Goal: Find specific page/section: Find specific page/section

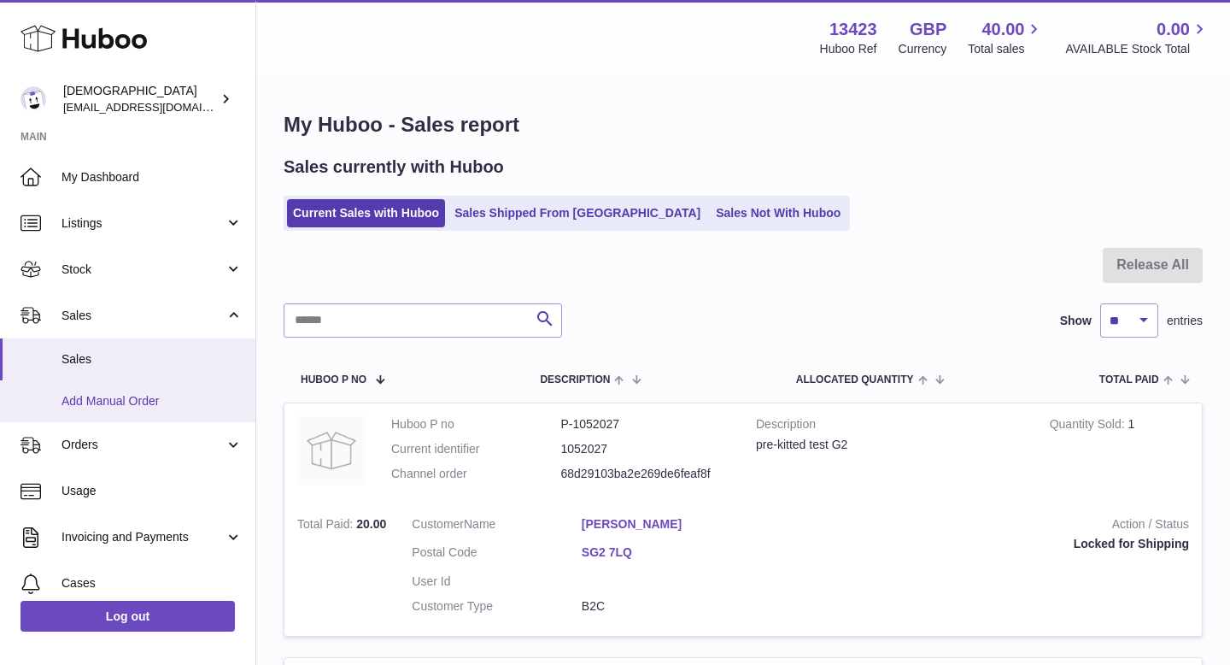
click at [164, 403] on span "Add Manual Order" at bounding box center [152, 401] width 181 height 16
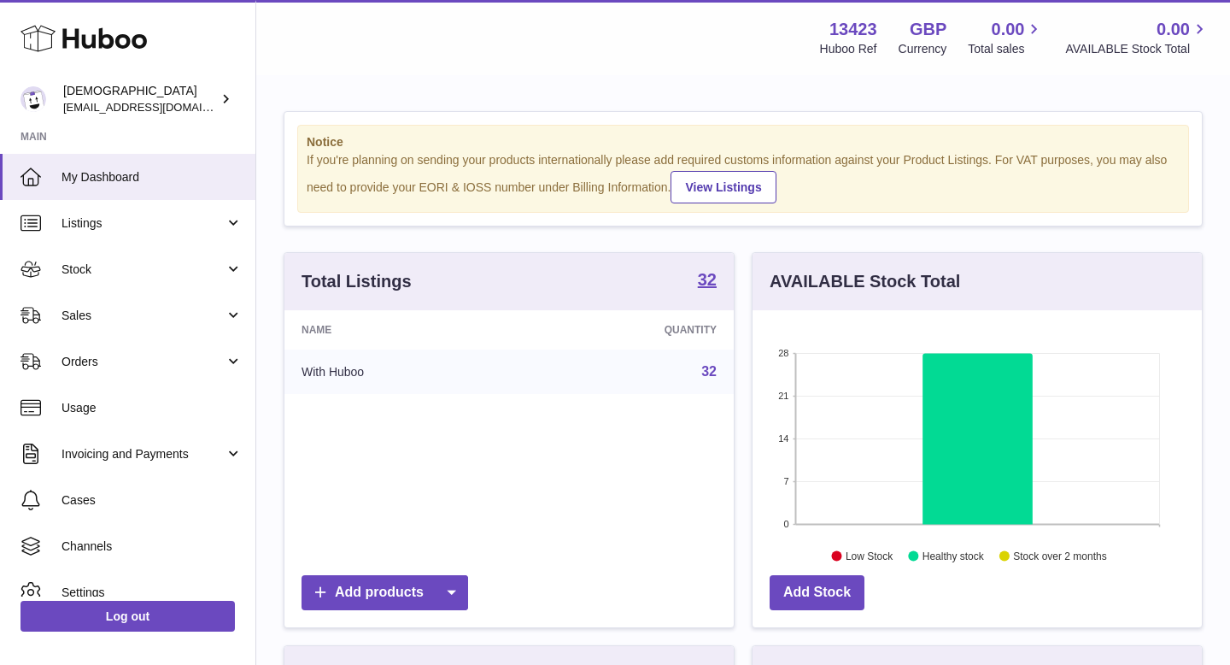
scroll to position [267, 449]
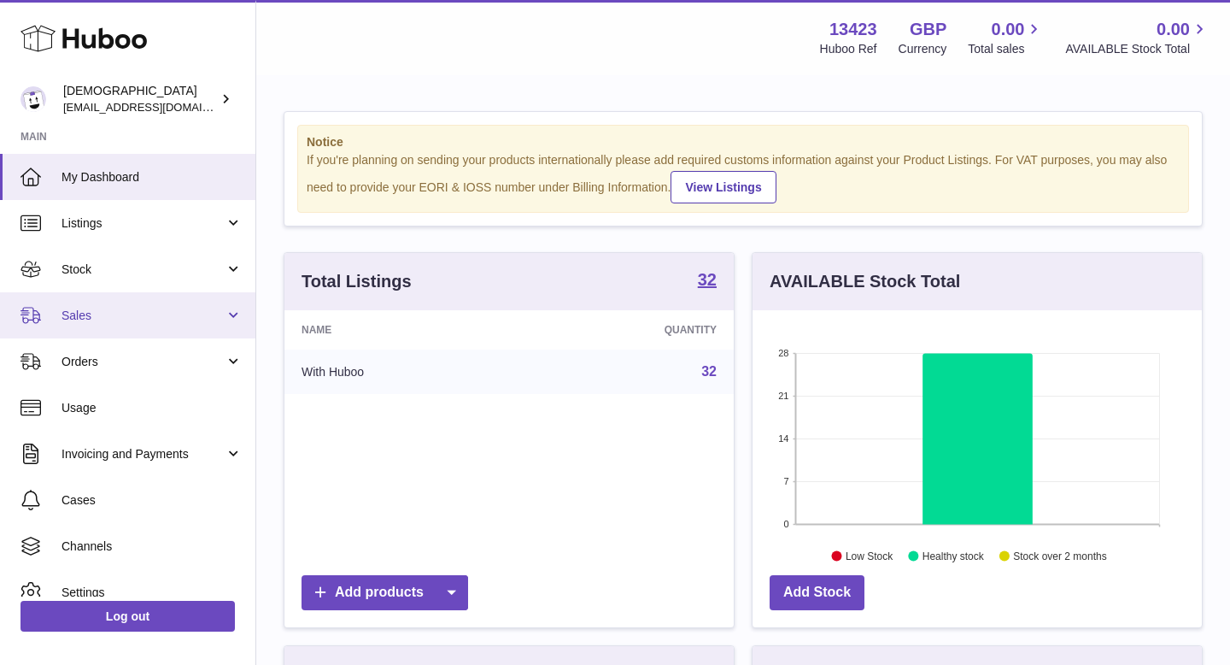
click at [157, 325] on link "Sales" at bounding box center [127, 315] width 255 height 46
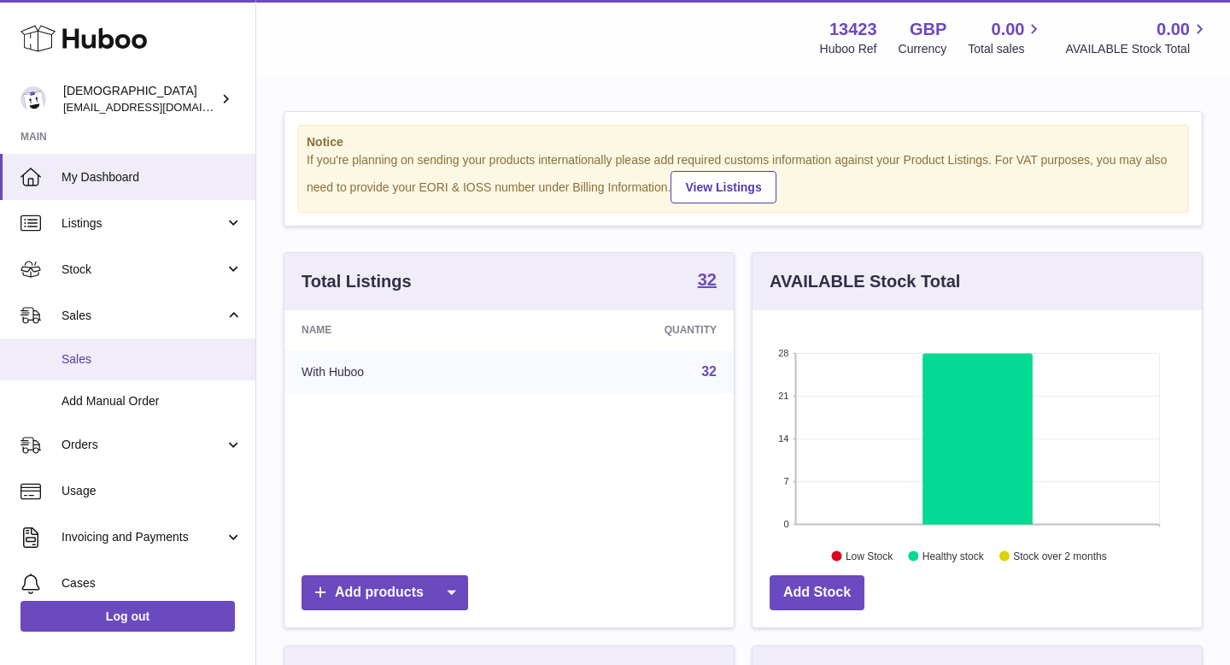
click at [155, 356] on span "Sales" at bounding box center [152, 359] width 181 height 16
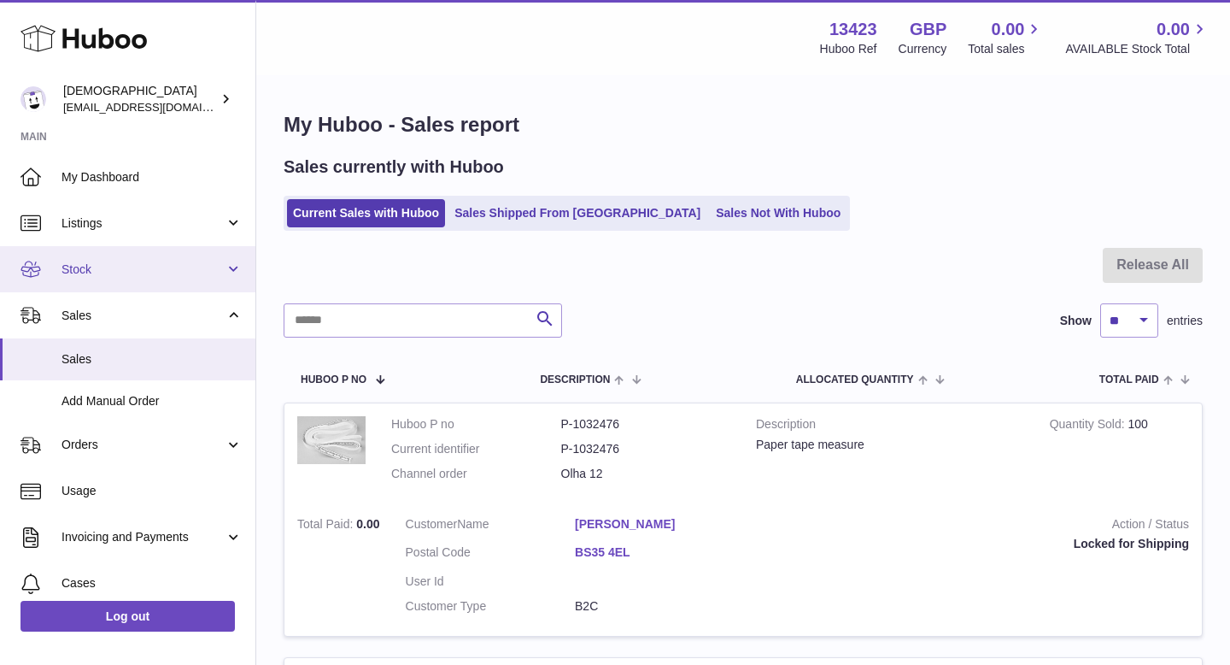
click at [139, 269] on span "Stock" at bounding box center [143, 269] width 163 height 16
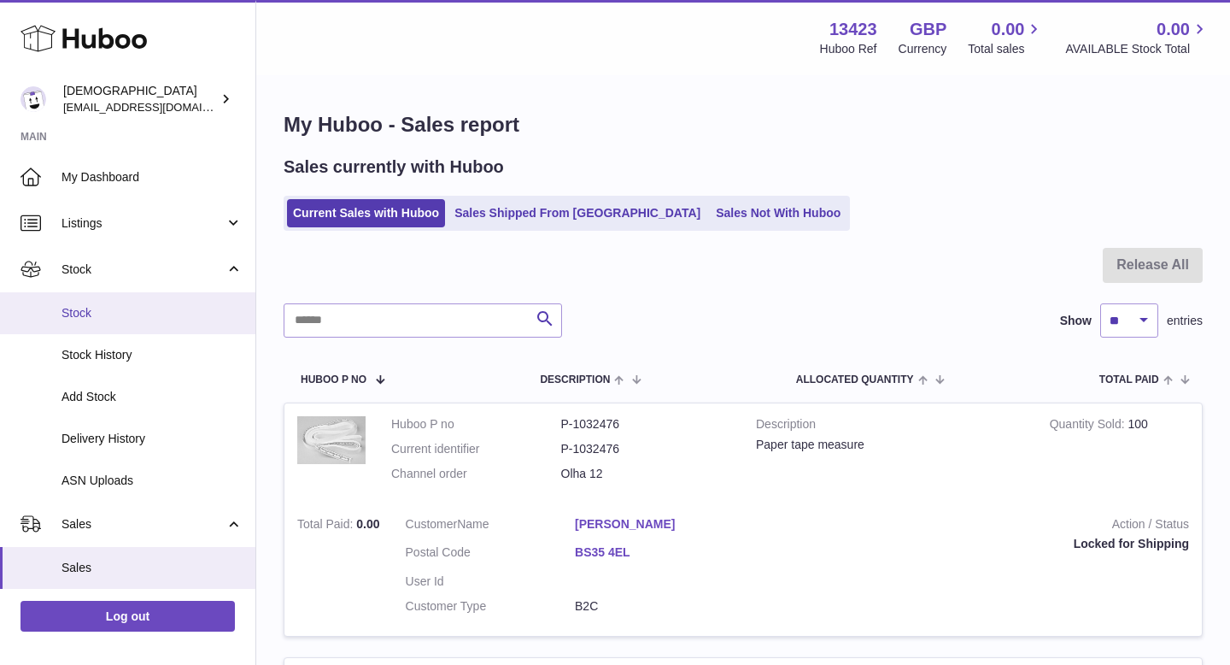
click at [143, 314] on span "Stock" at bounding box center [152, 313] width 181 height 16
